Goal: Task Accomplishment & Management: Manage account settings

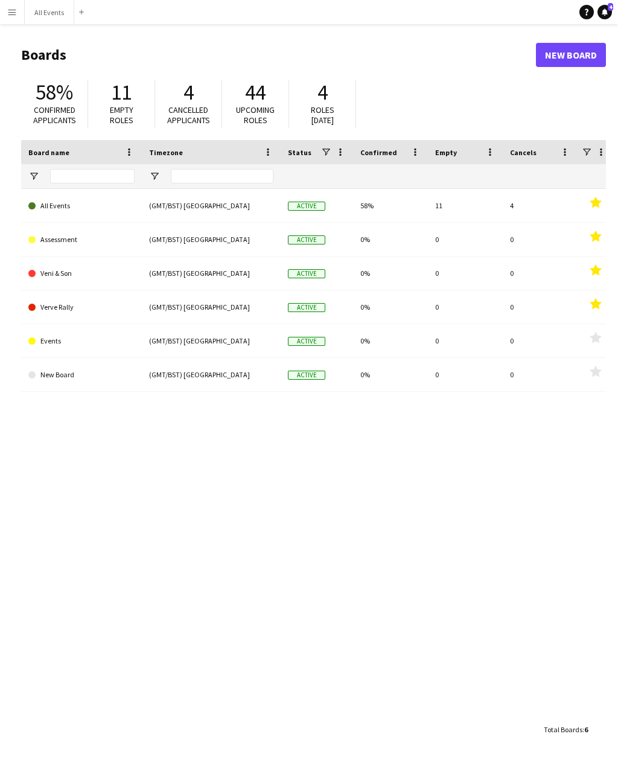
click at [602, 14] on icon "Notifications" at bounding box center [604, 11] width 7 height 7
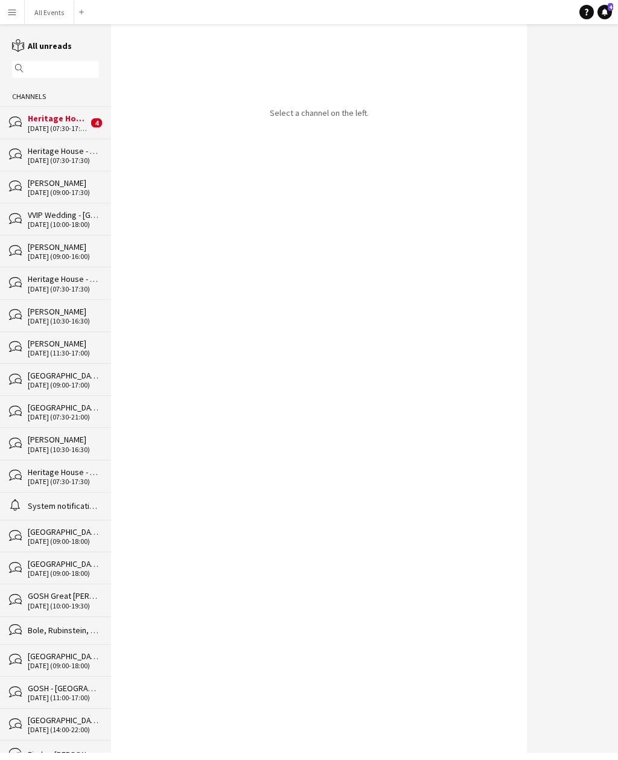
click at [75, 124] on div "Heritage House - Range Rover 11 day event" at bounding box center [58, 118] width 60 height 11
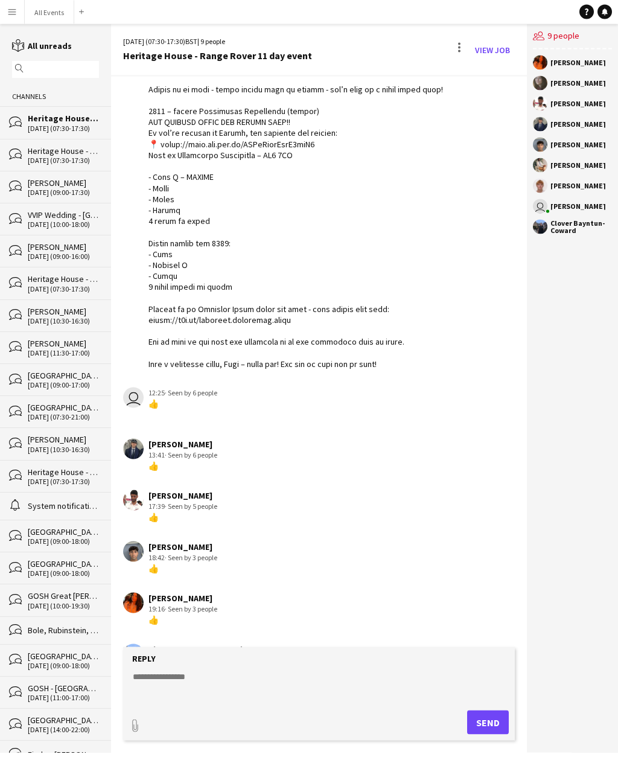
scroll to position [36, 0]
click at [191, 388] on span "· Seen by 6 people" at bounding box center [191, 392] width 52 height 9
click at [145, 387] on div "user 12:25 · Seen by 6 people 👍" at bounding box center [289, 398] width 332 height 22
click at [231, 387] on div "user 12:25 · Seen by 6 people 👍" at bounding box center [289, 398] width 332 height 22
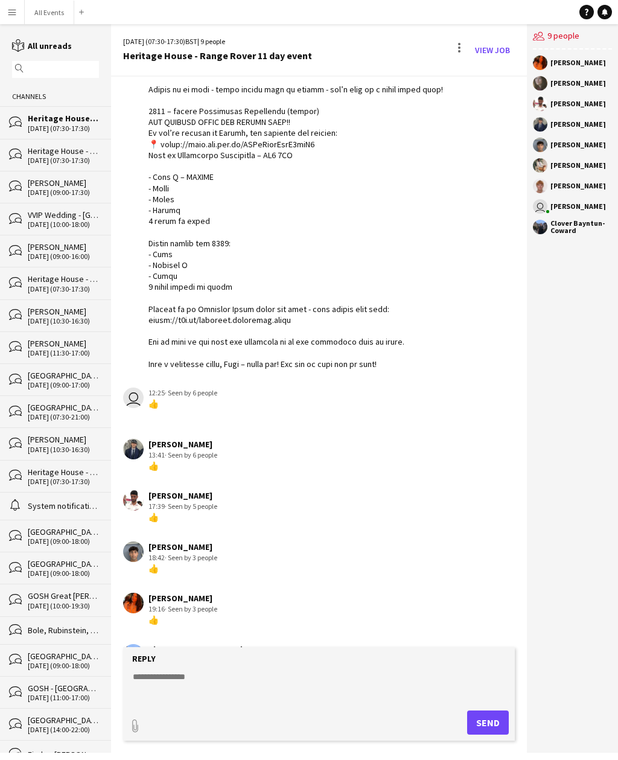
click at [244, 541] on div "Arya [PERSON_NAME] 18:42 · Seen by 3 people 👍" at bounding box center [289, 557] width 332 height 33
click at [250, 593] on div "[PERSON_NAME] 19:16 · Seen by 3 people 👍" at bounding box center [289, 609] width 332 height 33
click at [261, 644] on div "Clover Bayntun-Coward 22:18 · Seen by 1 person 👍" at bounding box center [289, 660] width 332 height 33
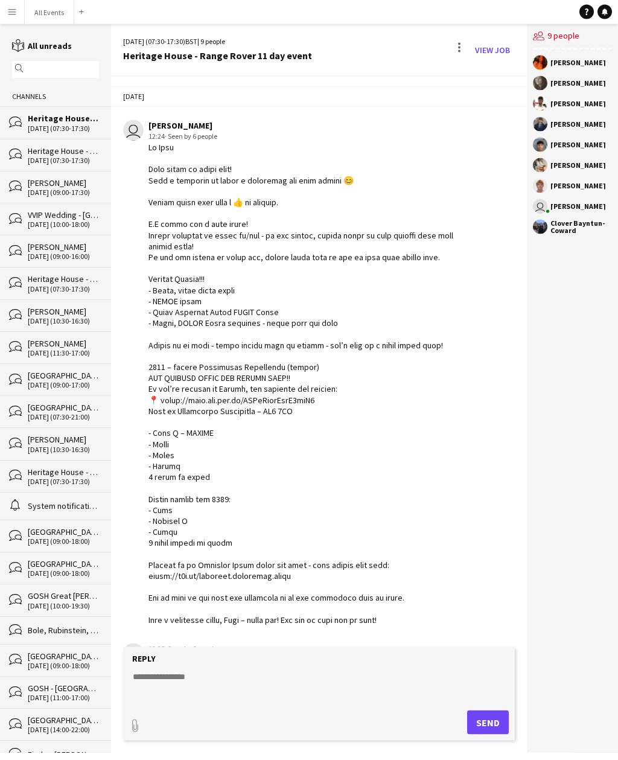
scroll to position [0, 0]
click at [498, 48] on link "View Job" at bounding box center [492, 49] width 45 height 19
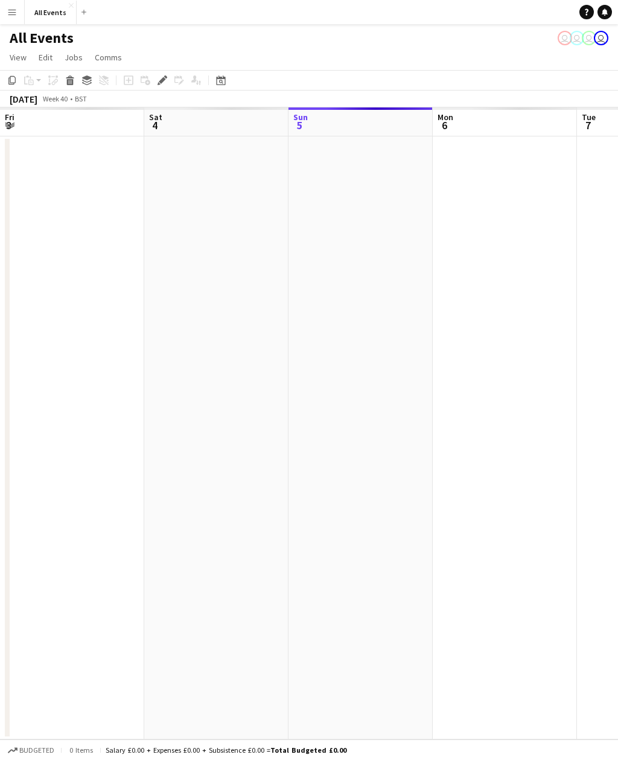
scroll to position [0, 415]
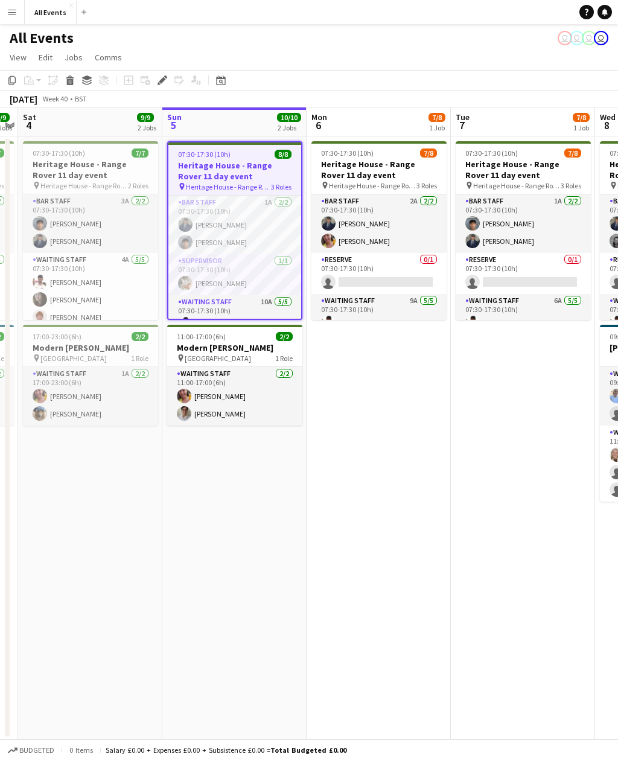
click at [341, 512] on app-date-cell "07:30-17:30 (10h) 7/8 Heritage House - Range Rover 11 day event pin Heritage Ho…" at bounding box center [379, 437] width 144 height 603
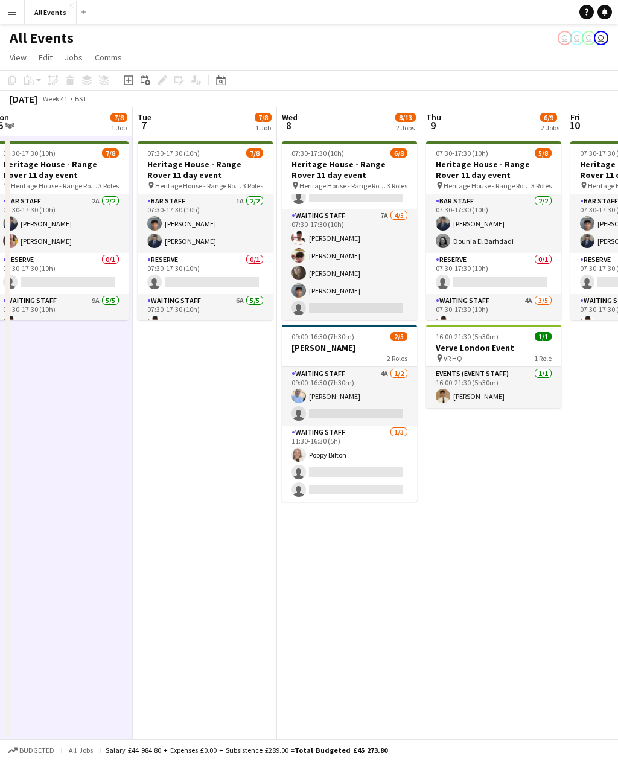
scroll to position [85, 0]
click at [387, 402] on app-card-role "Waiting Staff 4A [DATE] 09:00-16:30 (7h30m) [PERSON_NAME] single-neutral-actions" at bounding box center [349, 396] width 135 height 59
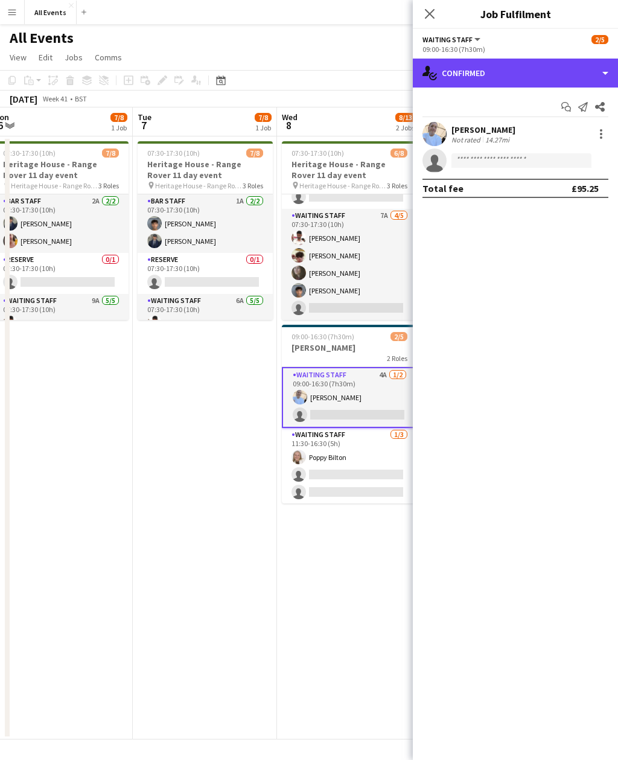
click at [533, 69] on div "single-neutral-actions-check-2 Confirmed" at bounding box center [515, 73] width 205 height 29
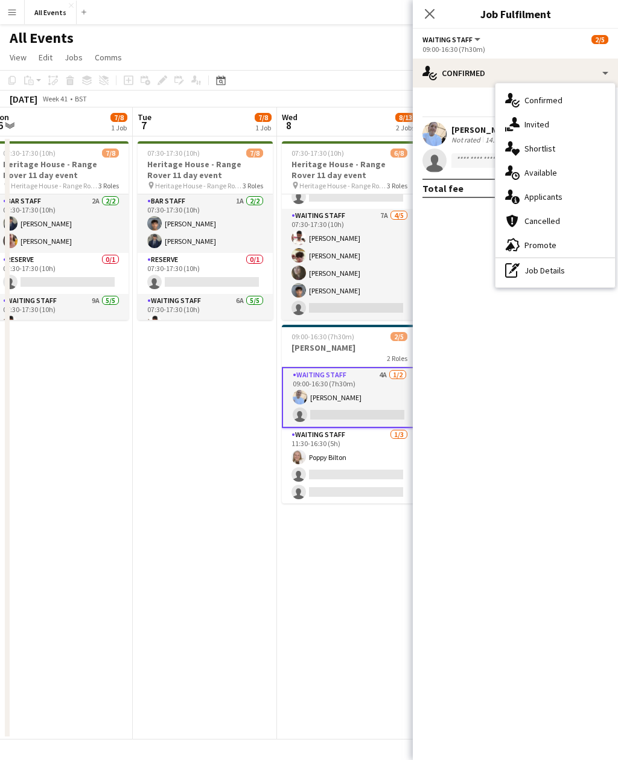
click at [573, 199] on div "single-neutral-actions-information Applicants" at bounding box center [554, 197] width 119 height 24
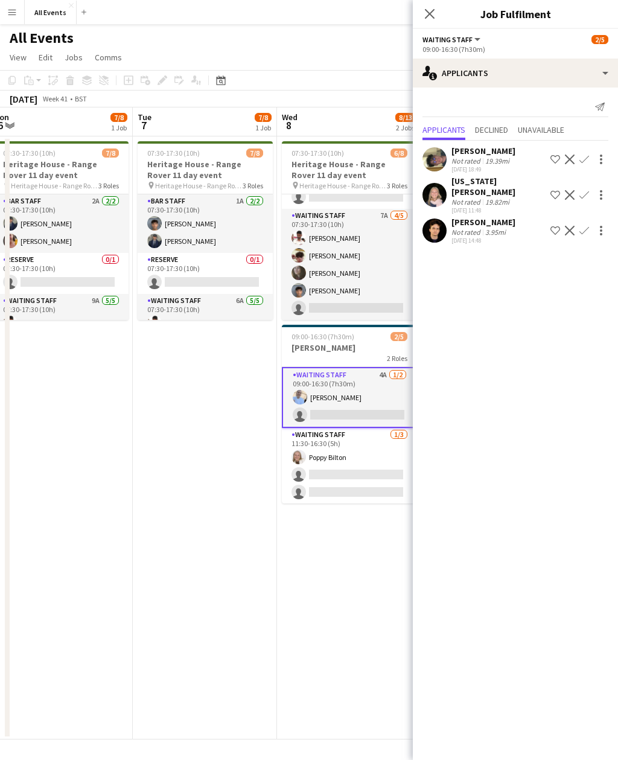
click at [363, 274] on app-card-role "Waiting Staff 7A [DATE] 07:30-17:30 (10h) [PERSON_NAME] [PERSON_NAME] [PERSON_N…" at bounding box center [349, 264] width 135 height 111
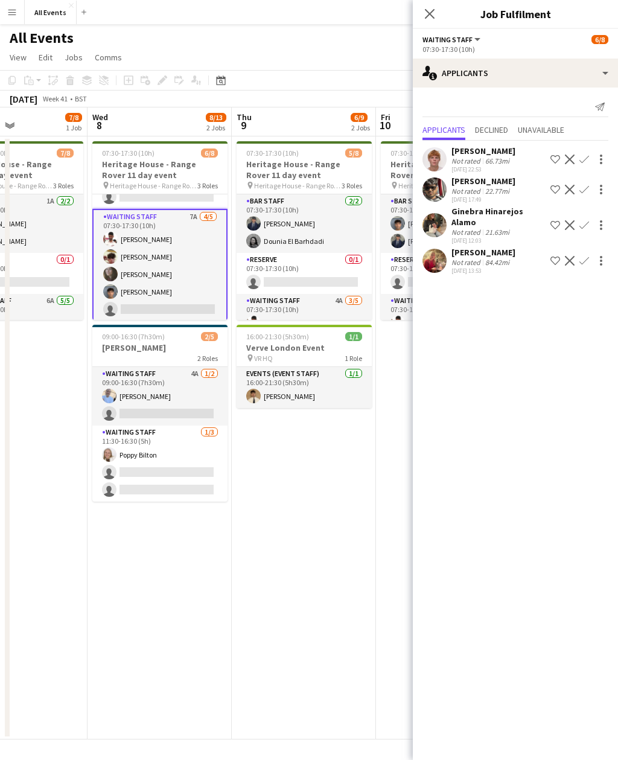
scroll to position [0, 490]
click at [340, 307] on app-card-role "Waiting Staff 4A [DATE] 07:30-17:30 (10h) [PERSON_NAME] Arya [PERSON_NAME] Popp…" at bounding box center [303, 349] width 135 height 111
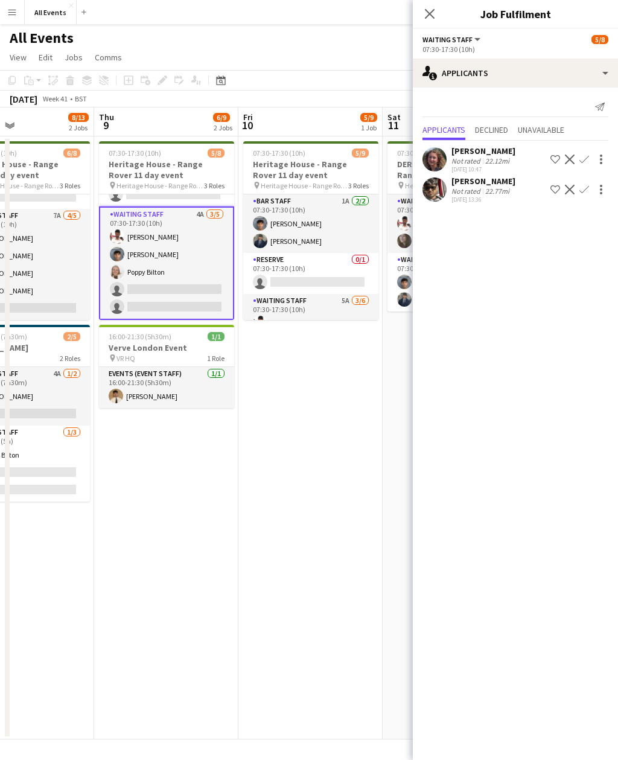
scroll to position [0, 349]
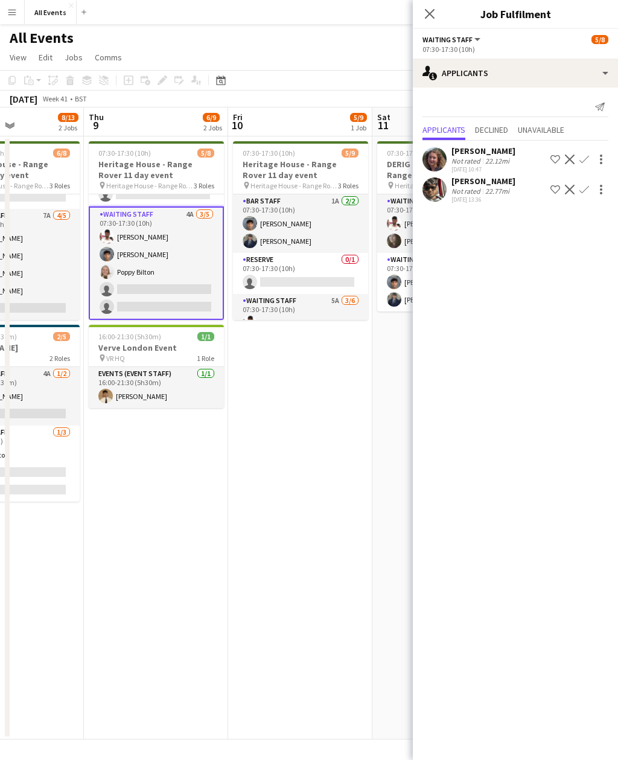
click at [336, 315] on app-card-role "Waiting Staff 5A [DATE] 07:30-17:30 (10h) [PERSON_NAME] Dounia El Barhdadi [PER…" at bounding box center [300, 358] width 135 height 129
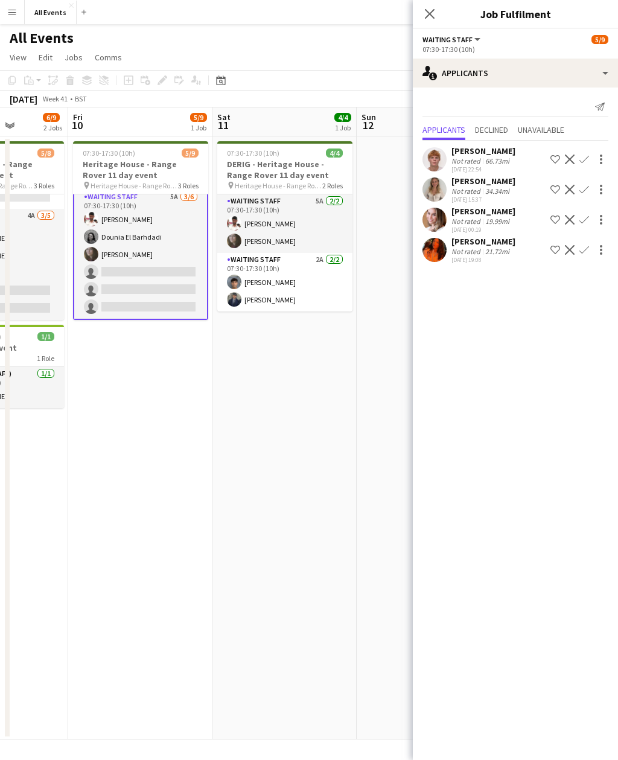
scroll to position [0, 509]
click at [315, 217] on app-card-role "Waiting Staff 5A [DATE] 07:30-17:30 (10h) [PERSON_NAME] [PERSON_NAME]" at bounding box center [284, 223] width 135 height 59
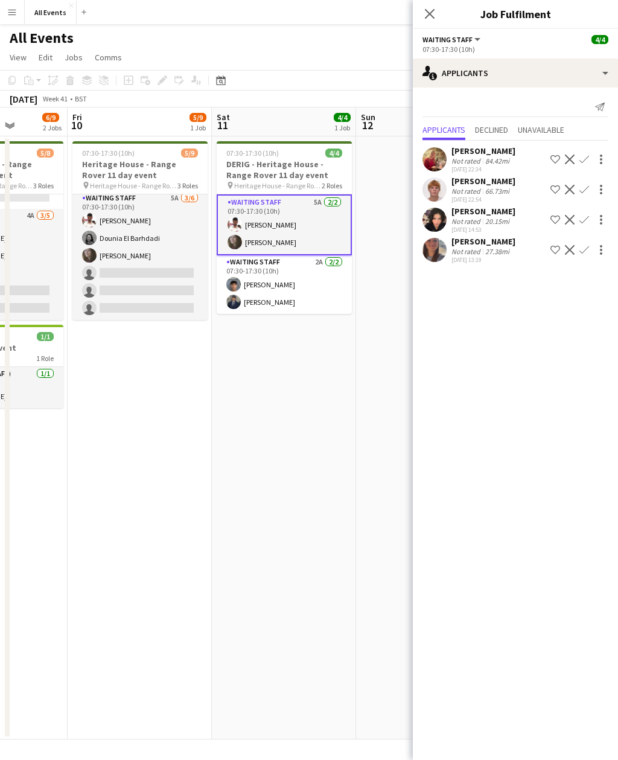
click at [314, 287] on app-card-role "Waiting Staff 2A [DATE] 07:30-17:30 (10h) [PERSON_NAME] [PERSON_NAME]" at bounding box center [284, 284] width 135 height 59
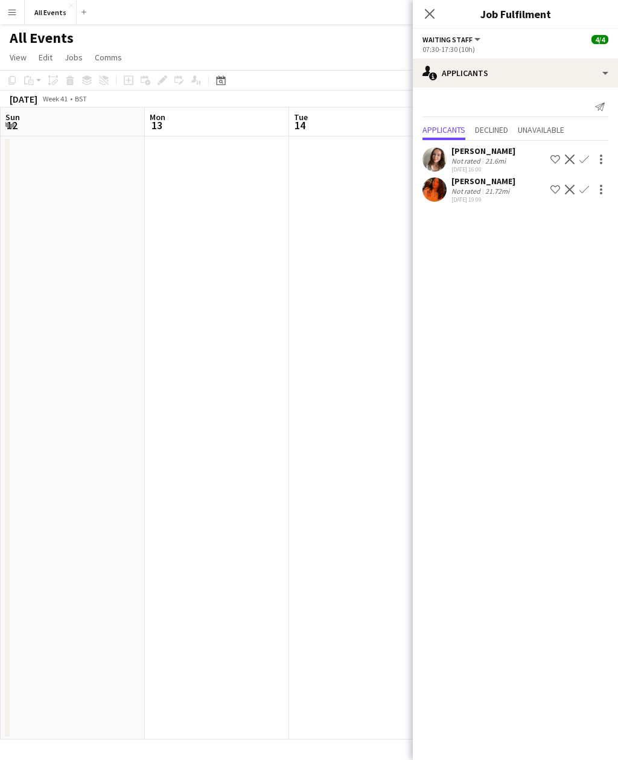
scroll to position [0, 304]
